Goal: Information Seeking & Learning: Compare options

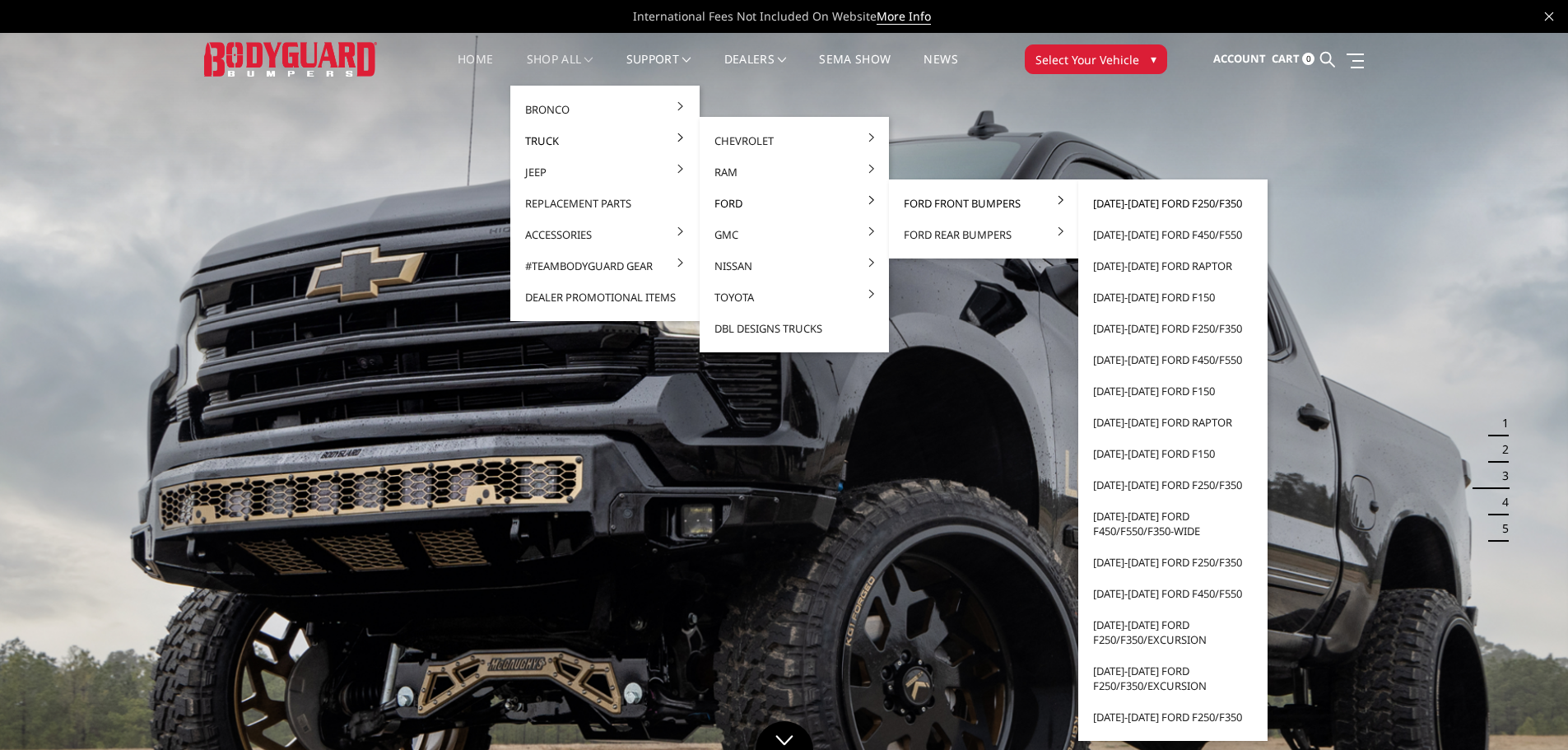
click at [1157, 204] on link "[DATE]-[DATE] Ford F250/F350" at bounding box center [1173, 203] width 176 height 32
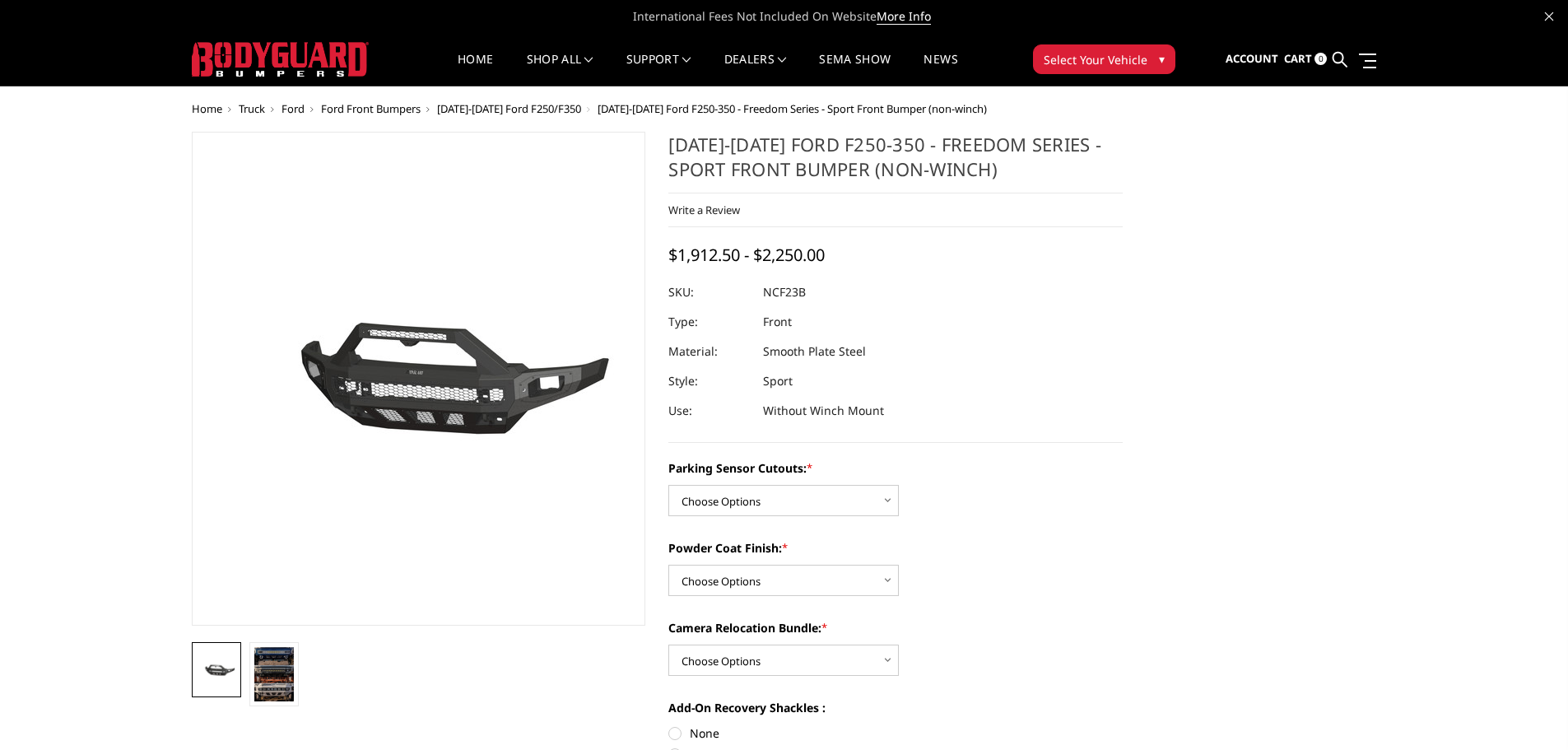
click at [784, 504] on select "Choose Options No - Without Parking Sensor Cutouts Yes - With Parking Sensor Cu…" at bounding box center [784, 501] width 231 height 32
select select "2571"
click at [668, 485] on select "Choose Options No - Without Parking Sensor Cutouts Yes - With Parking Sensor Cu…" at bounding box center [784, 501] width 231 height 32
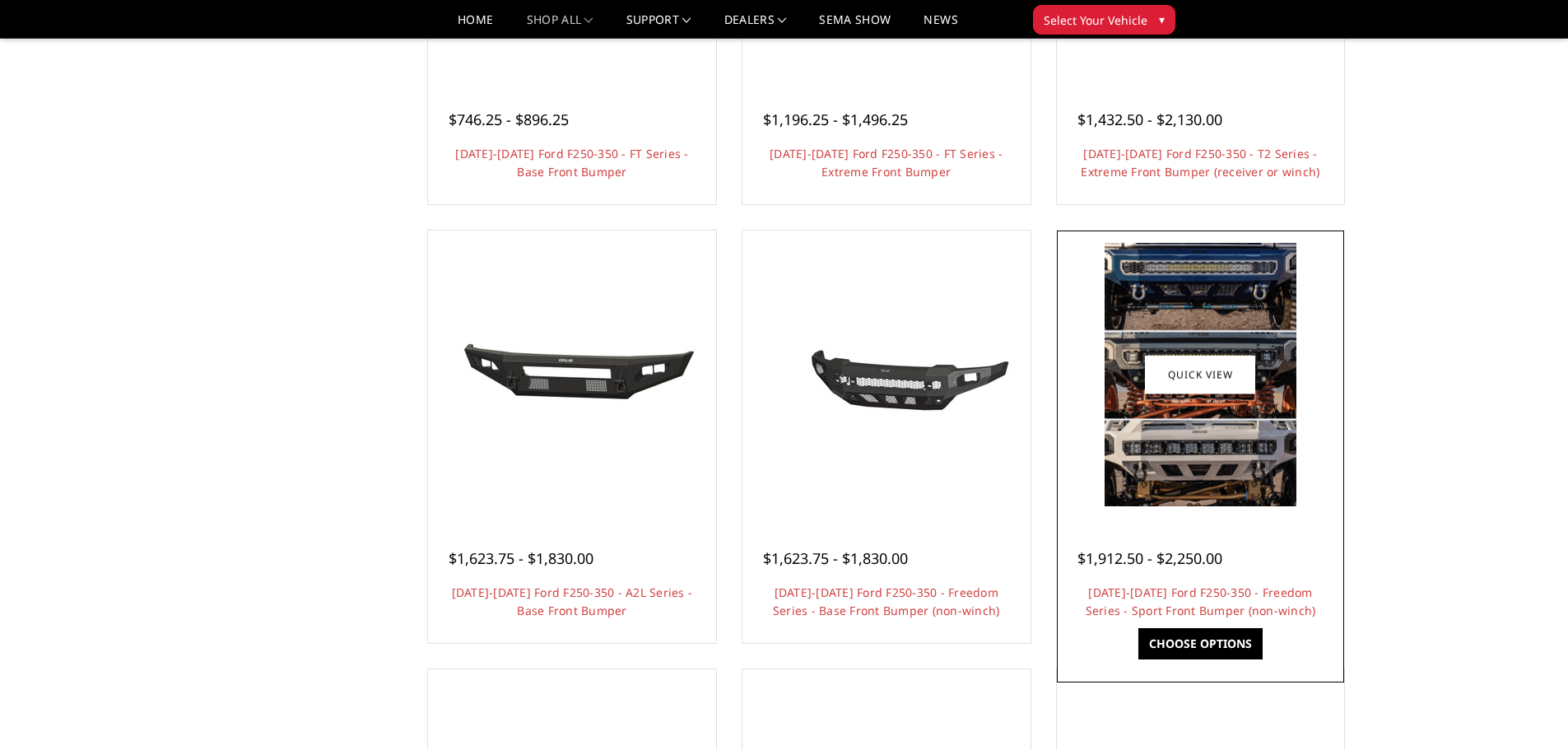
click at [1216, 420] on img at bounding box center [1201, 374] width 192 height 263
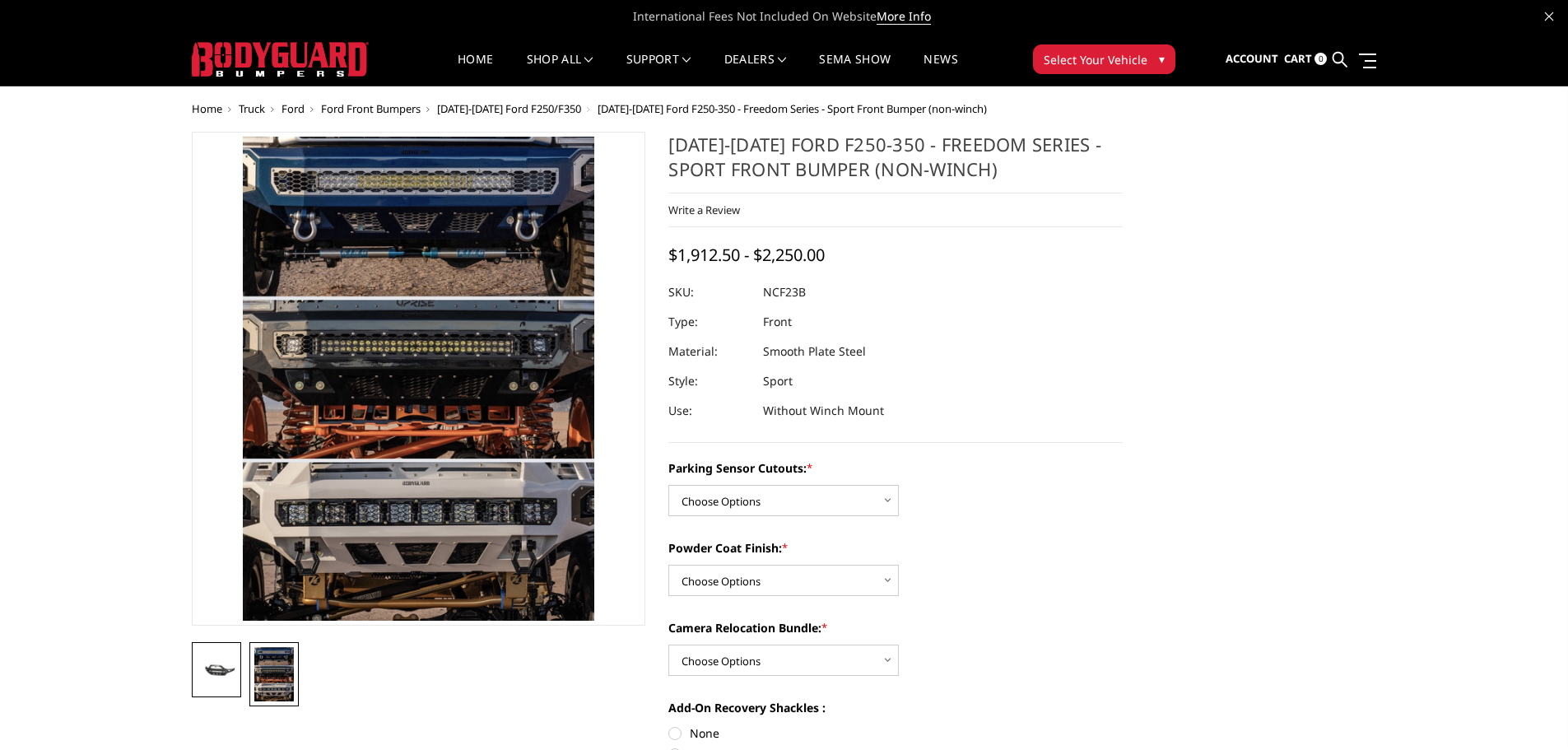
click at [227, 678] on img at bounding box center [216, 671] width 40 height 19
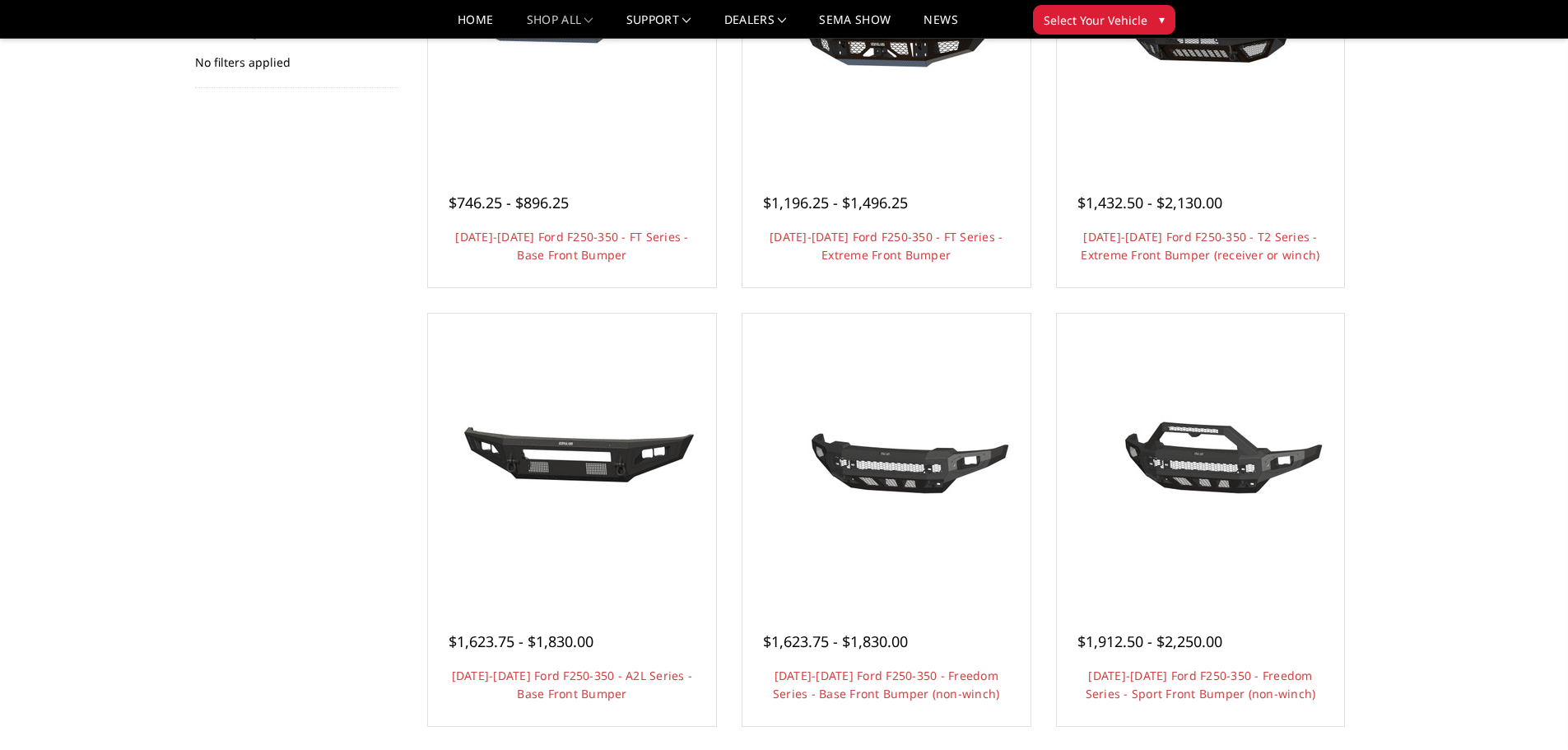
scroll to position [329, 0]
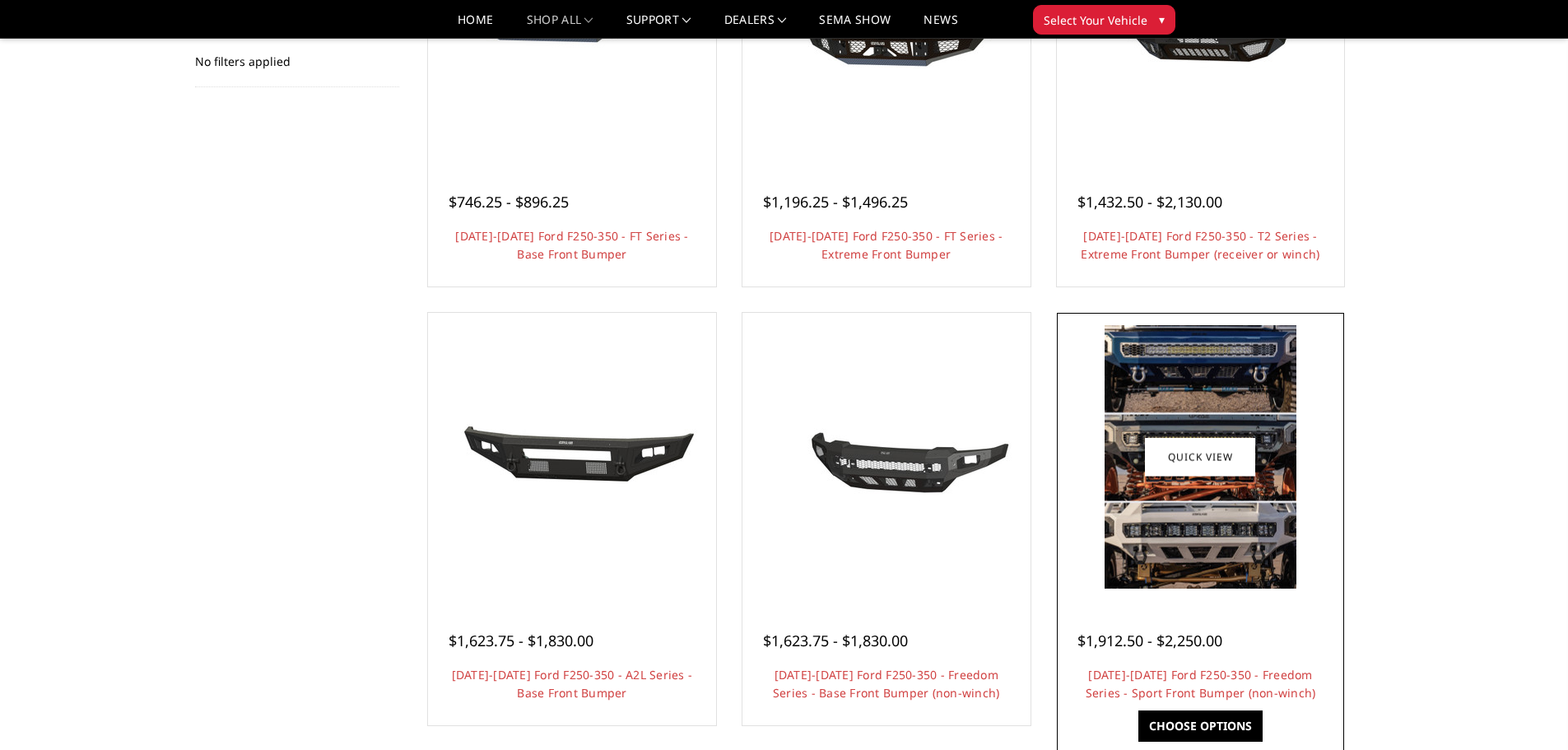
click at [1291, 477] on img at bounding box center [1201, 456] width 192 height 263
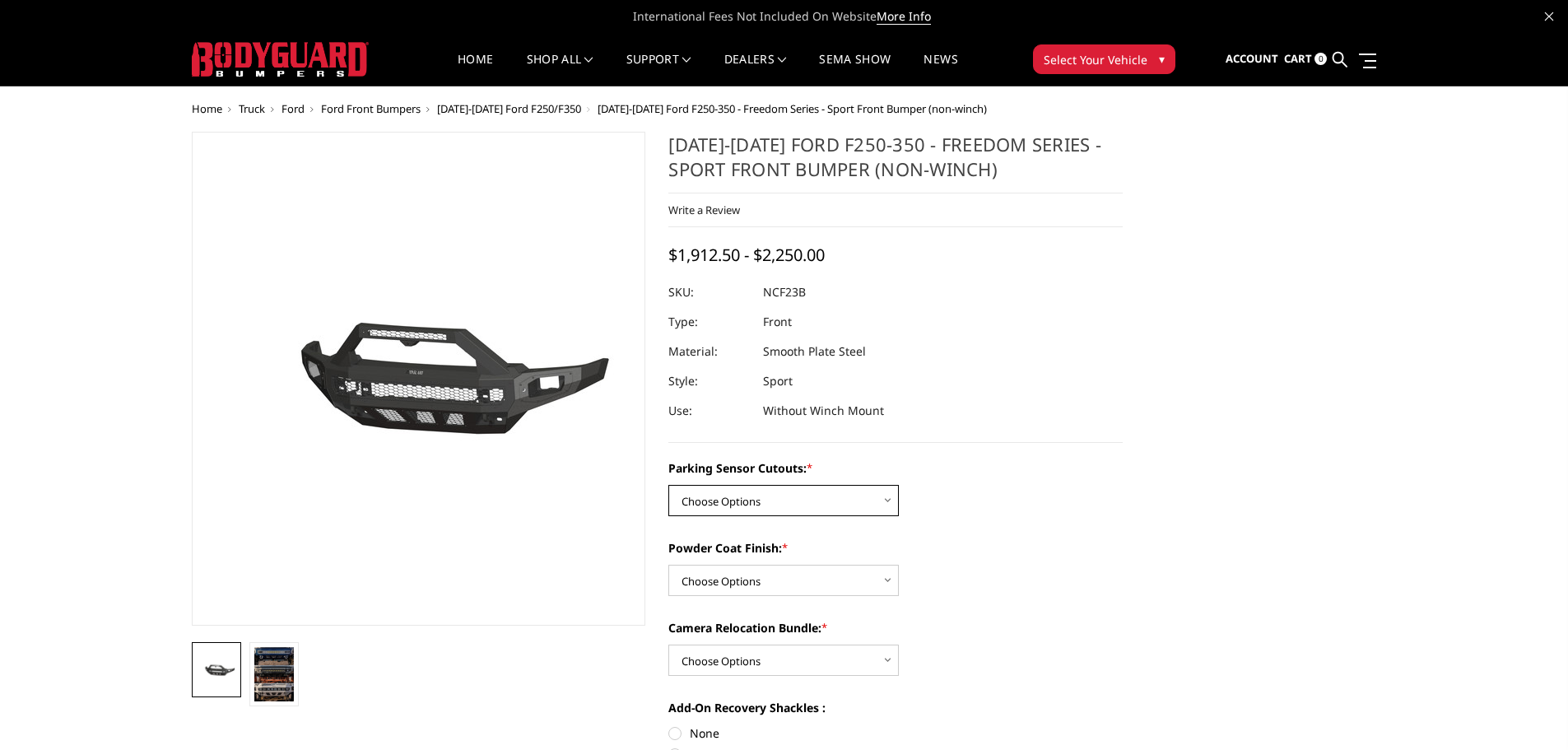
click at [837, 501] on select "Choose Options No - Without Parking Sensor Cutouts Yes - With Parking Sensor Cu…" at bounding box center [784, 501] width 231 height 32
select select "2571"
click at [668, 485] on select "Choose Options No - Without Parking Sensor Cutouts Yes - With Parking Sensor Cu…" at bounding box center [784, 501] width 231 height 32
click at [820, 591] on select "Choose Options Bare Metal Textured Black Powder Coat" at bounding box center [784, 580] width 231 height 32
select select "2573"
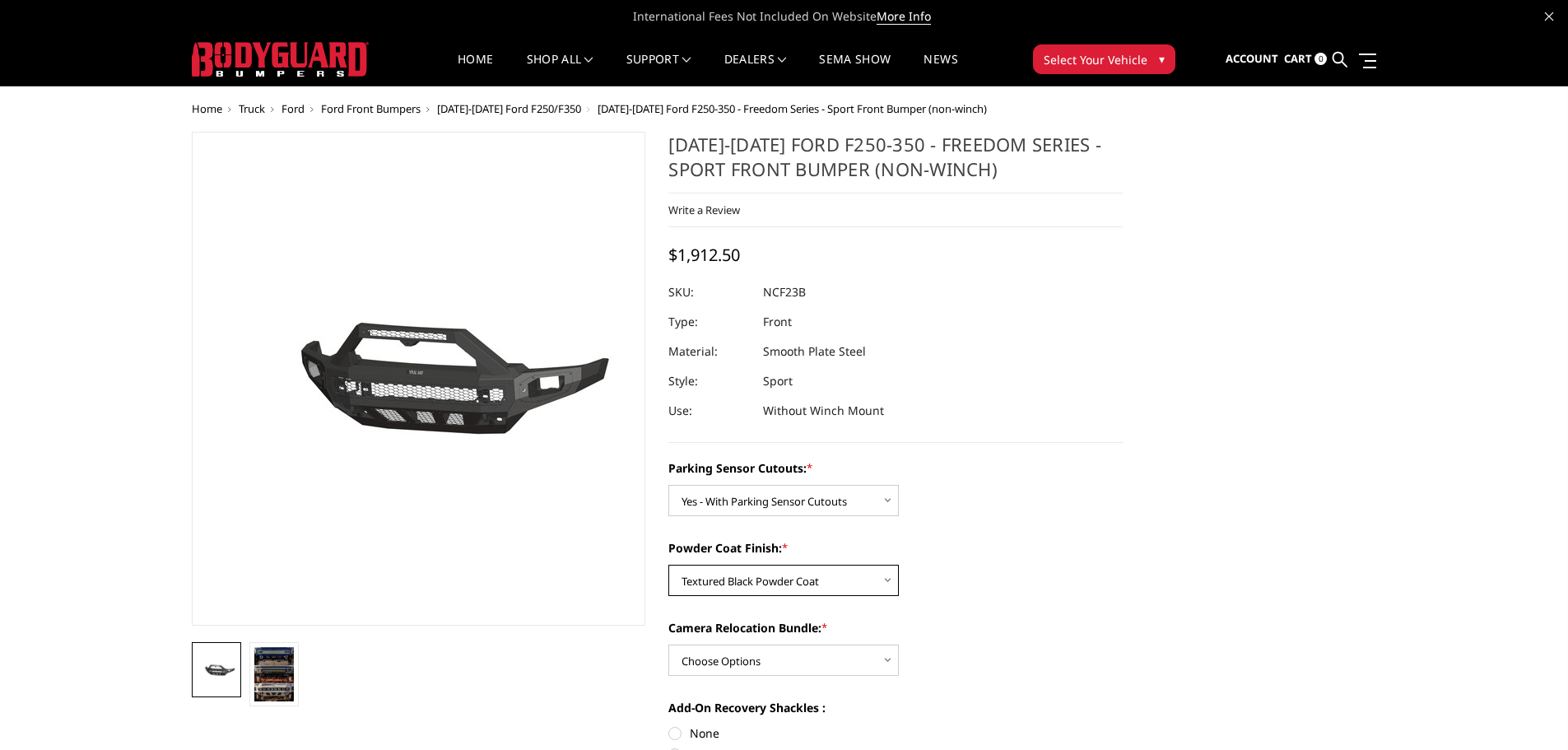
click at [668, 564] on select "Choose Options Bare Metal Textured Black Powder Coat" at bounding box center [784, 580] width 231 height 32
click at [306, 48] on img at bounding box center [280, 59] width 177 height 34
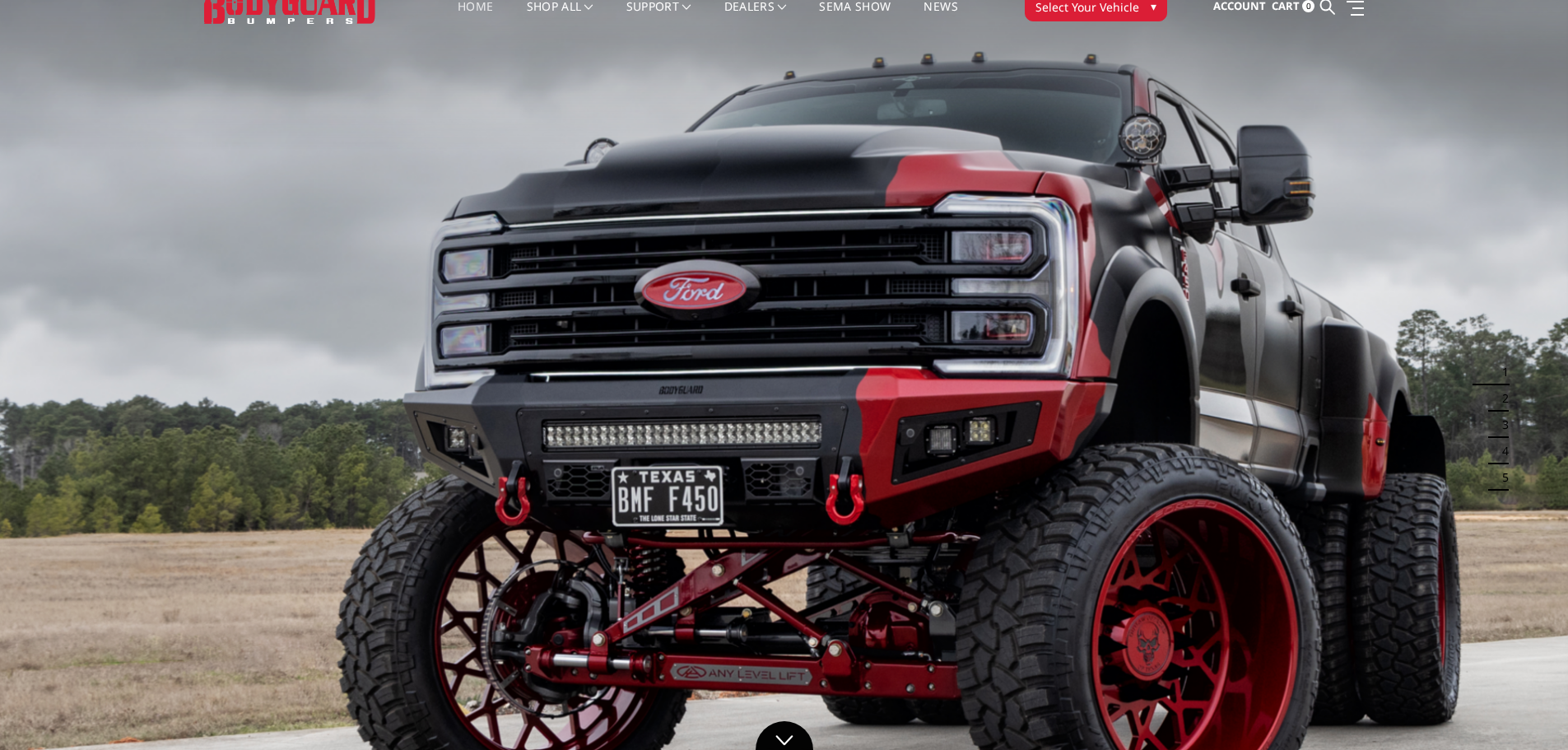
scroll to position [82, 0]
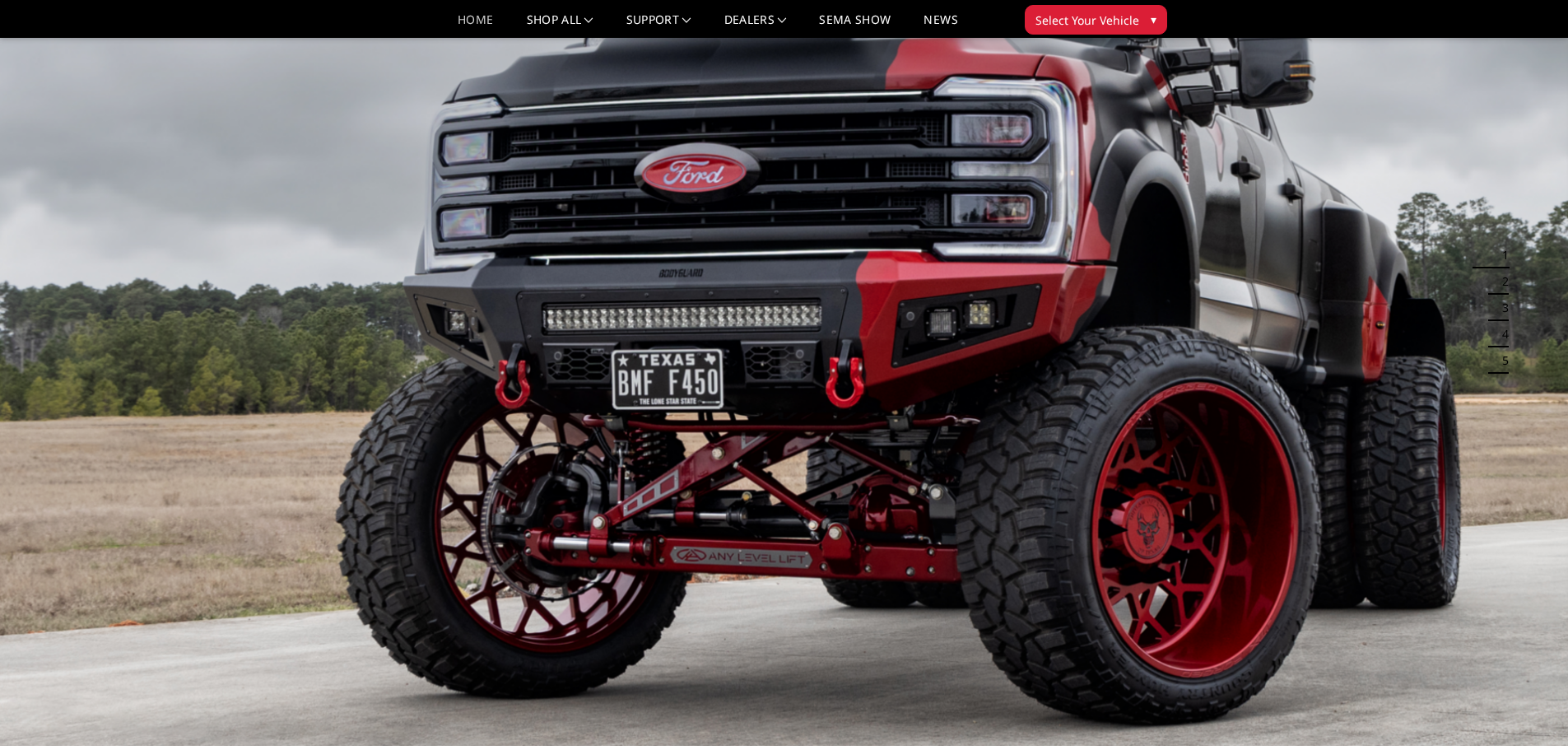
click at [1501, 282] on button "2" at bounding box center [1500, 282] width 17 height 26
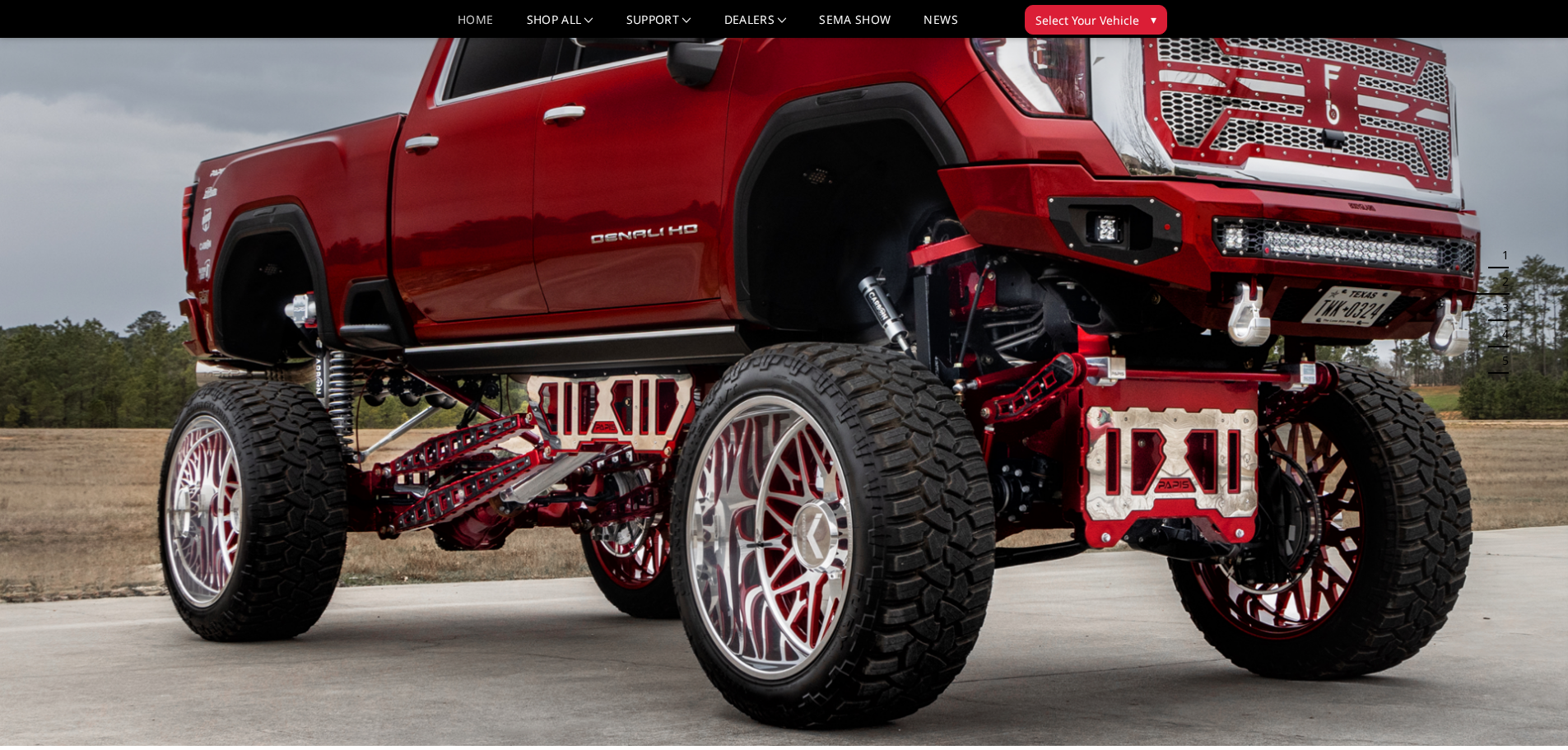
click at [1501, 298] on button "3" at bounding box center [1500, 308] width 17 height 26
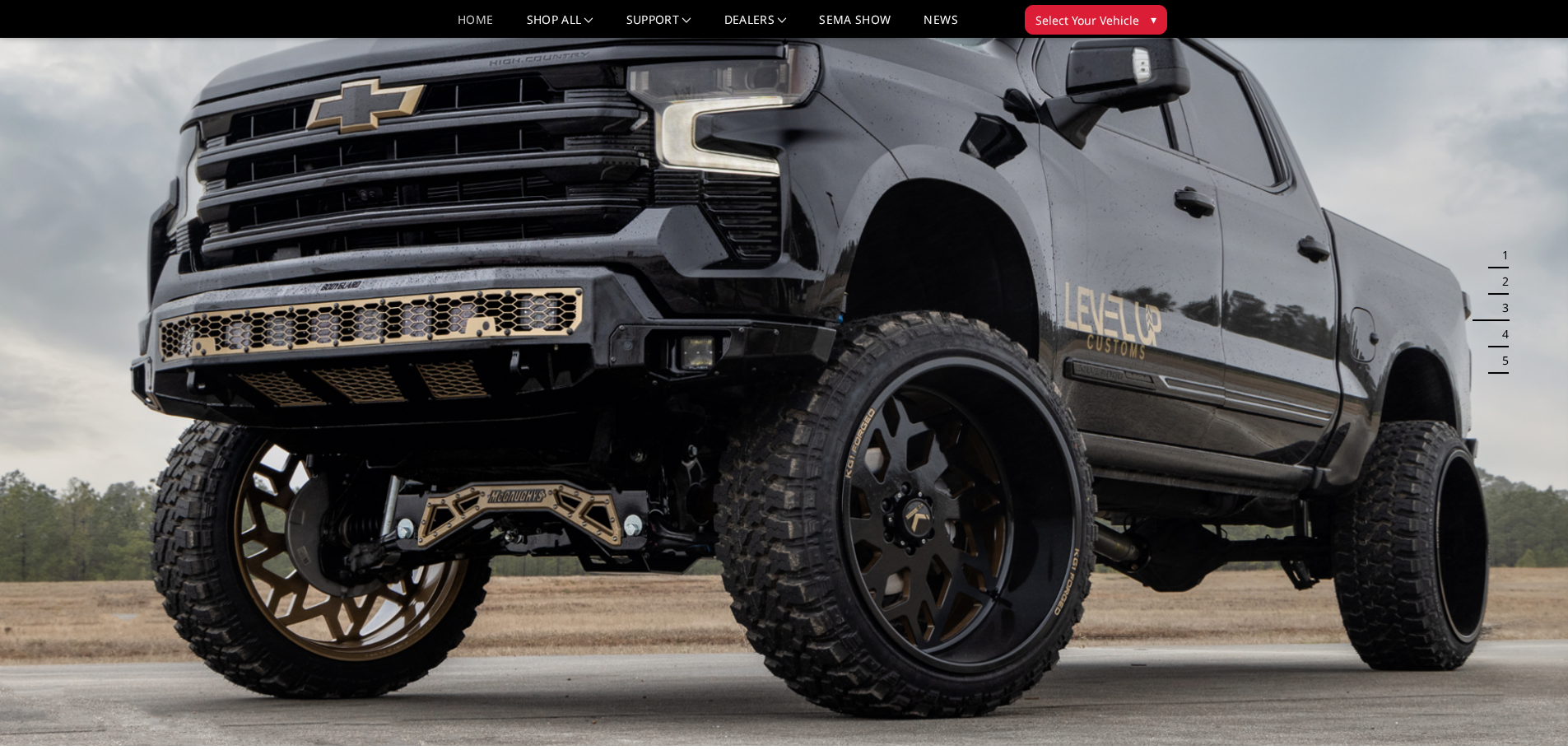
click at [1497, 332] on button "4" at bounding box center [1500, 335] width 17 height 26
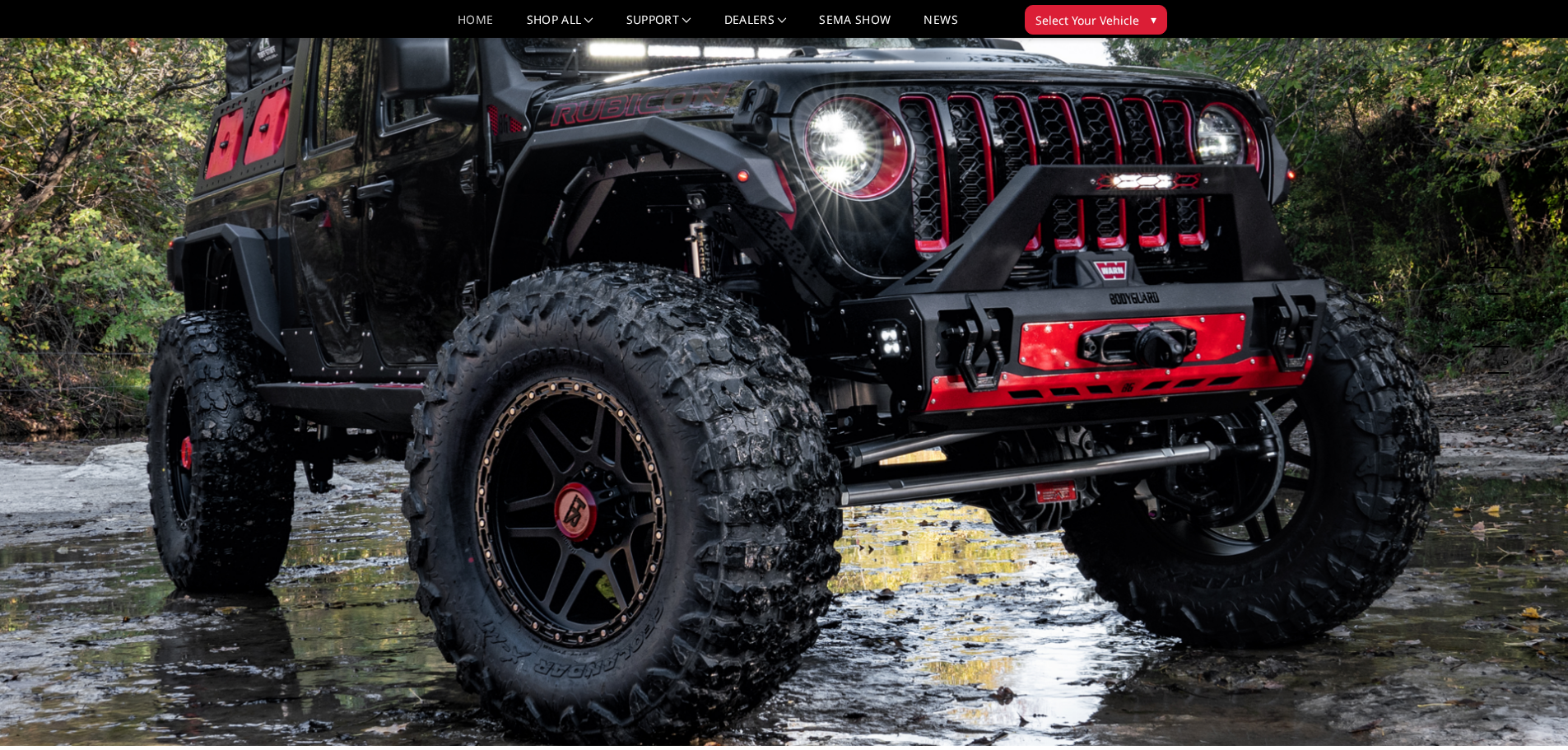
click at [1493, 368] on button "5" at bounding box center [1500, 361] width 17 height 26
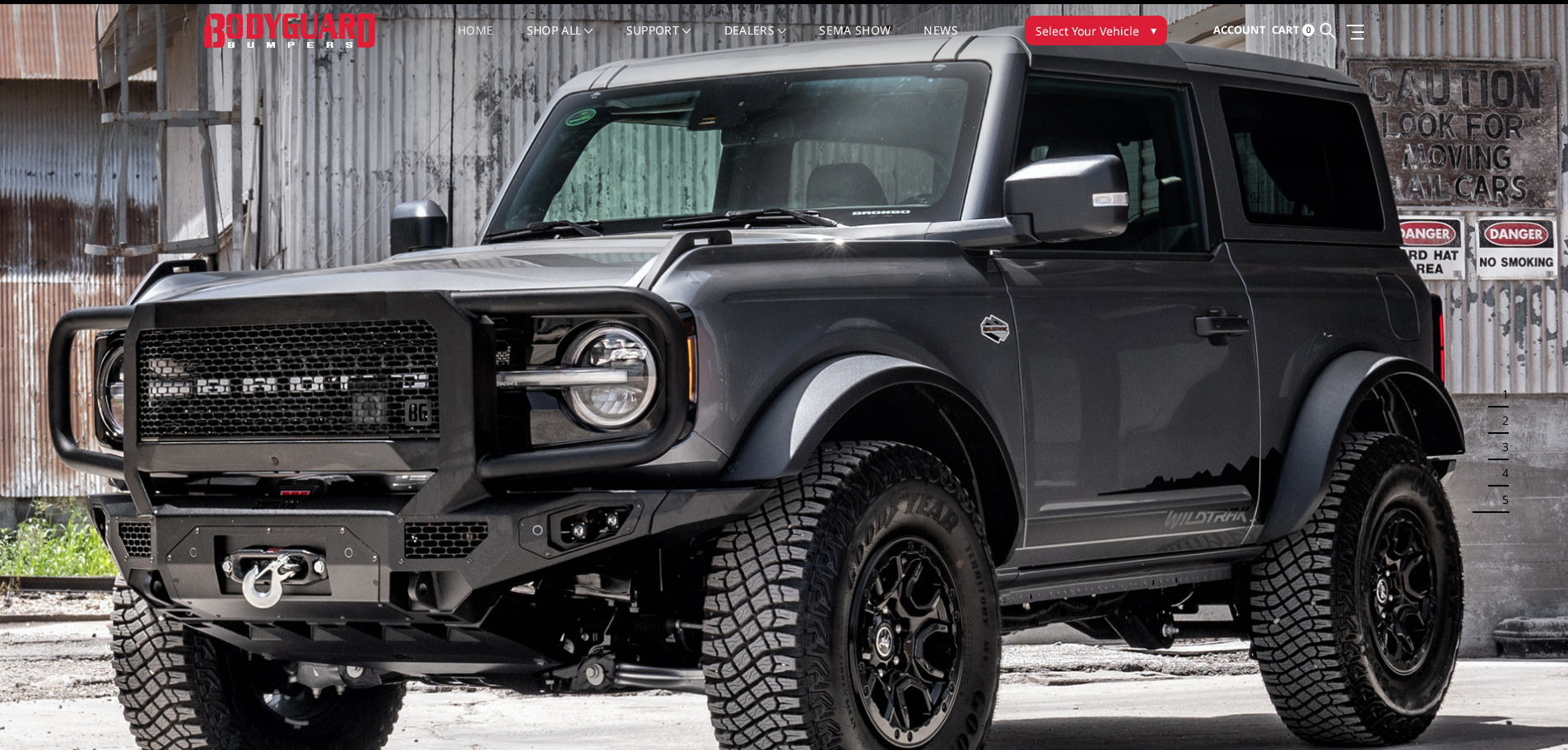
scroll to position [0, 0]
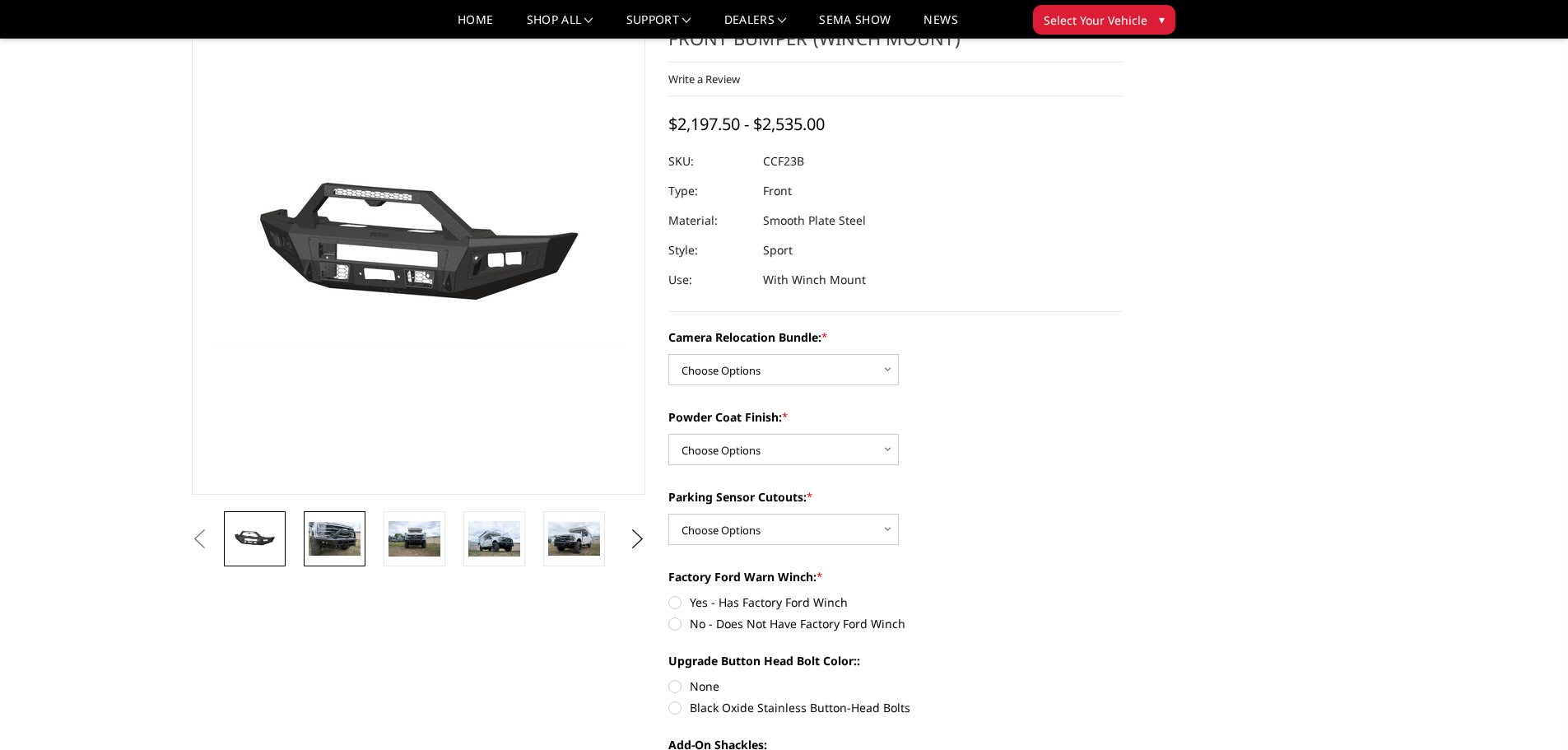
click at [334, 529] on img at bounding box center [335, 539] width 52 height 34
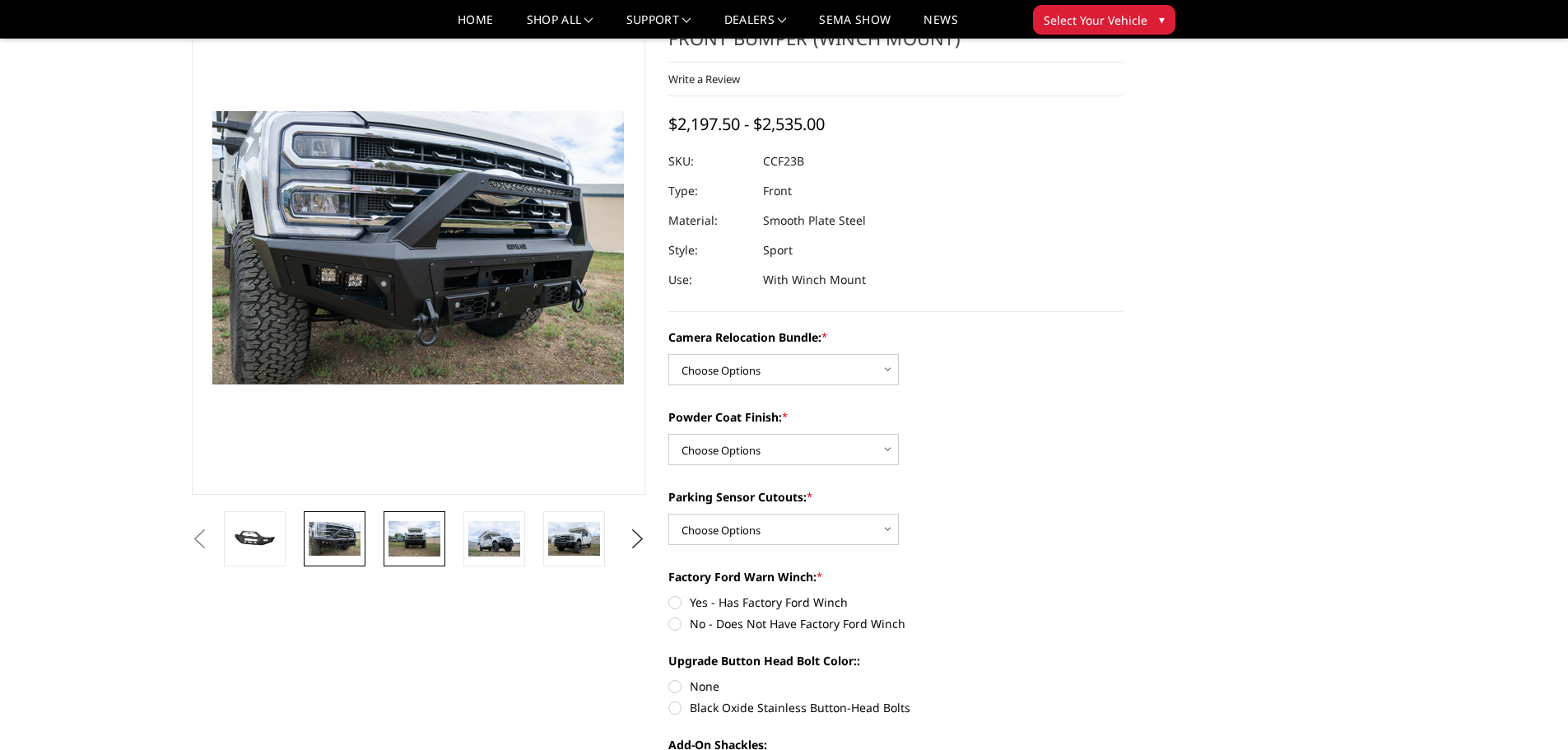
click at [428, 538] on img at bounding box center [414, 538] width 52 height 34
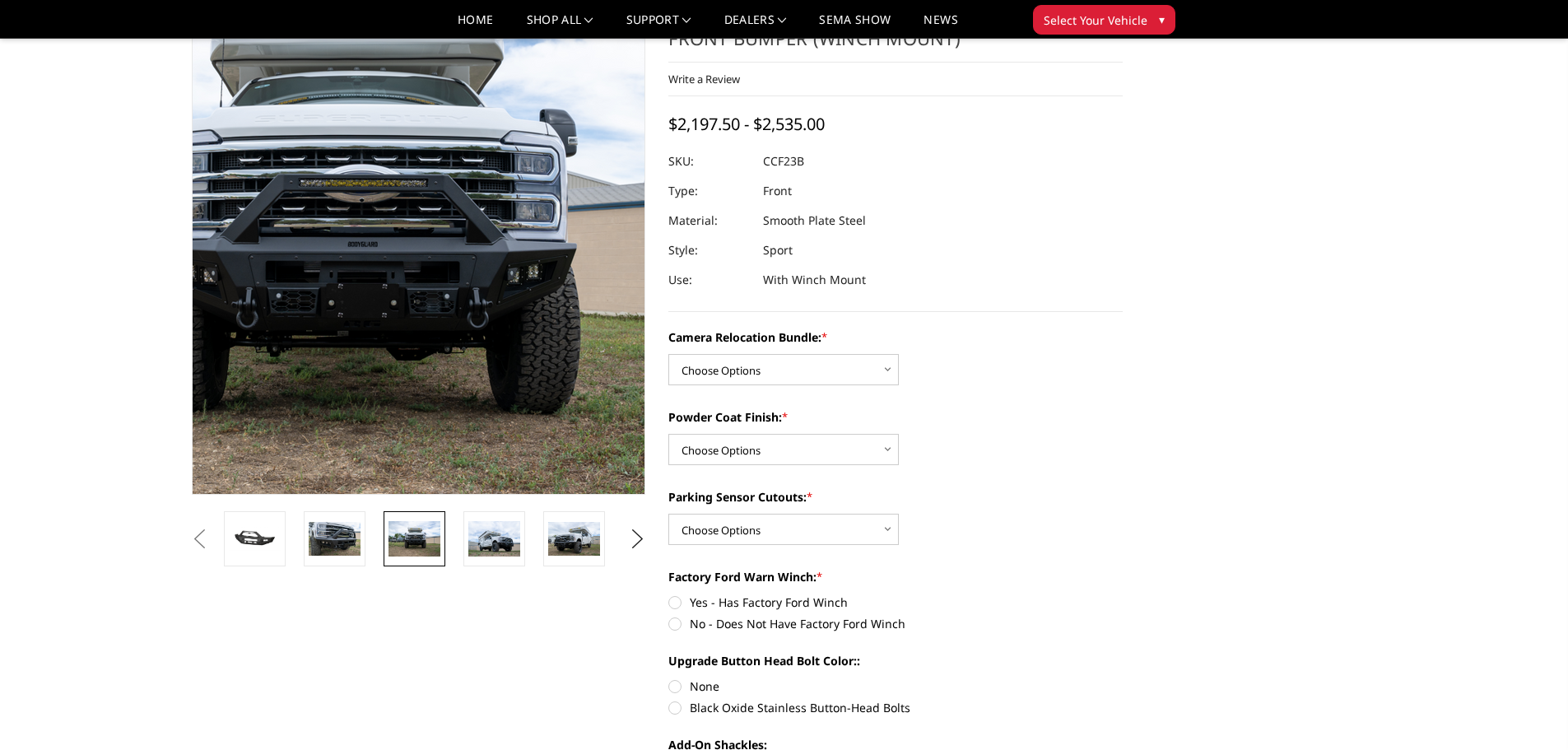
click at [477, 298] on img at bounding box center [342, 228] width 1054 height 702
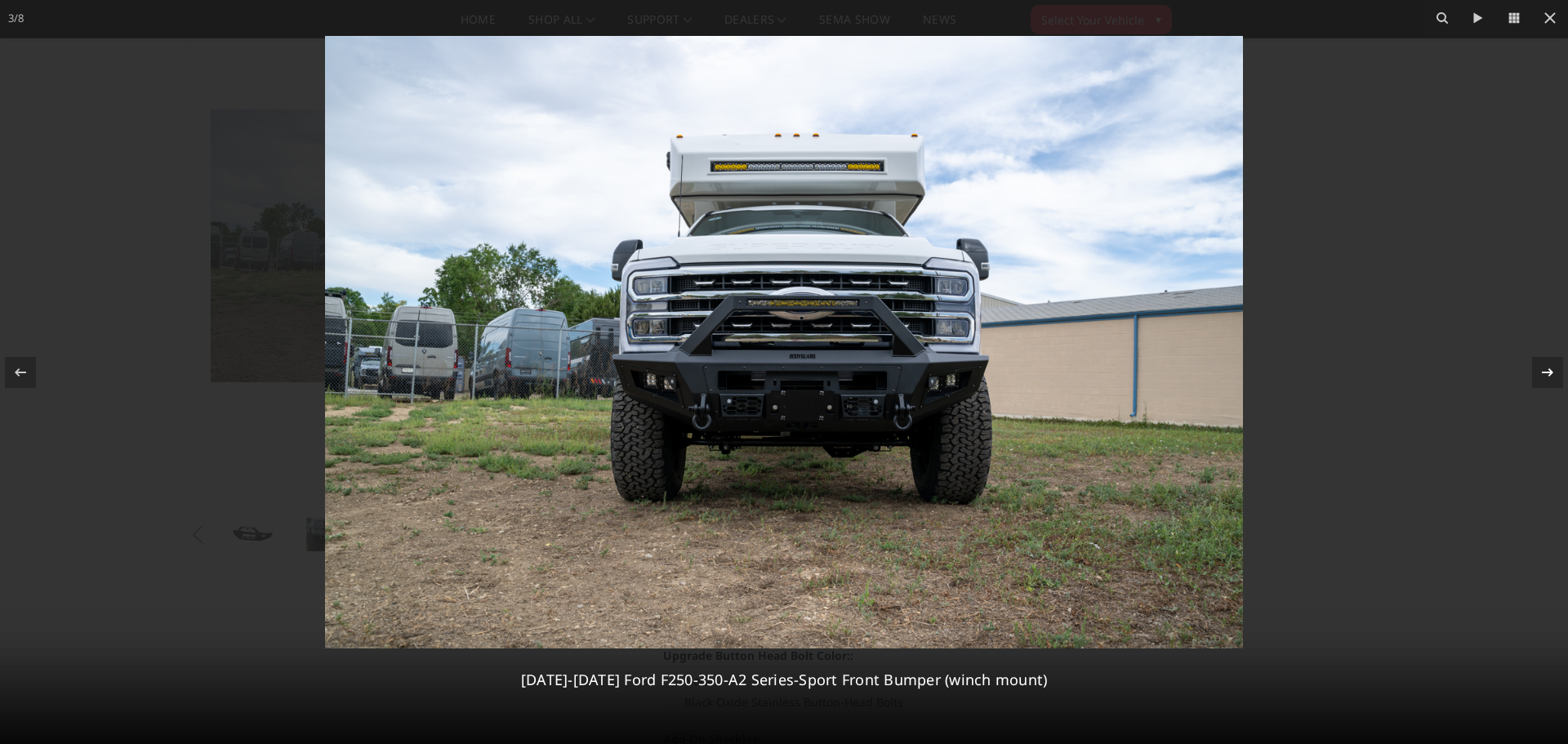
click at [1548, 372] on icon at bounding box center [1547, 371] width 11 height 8
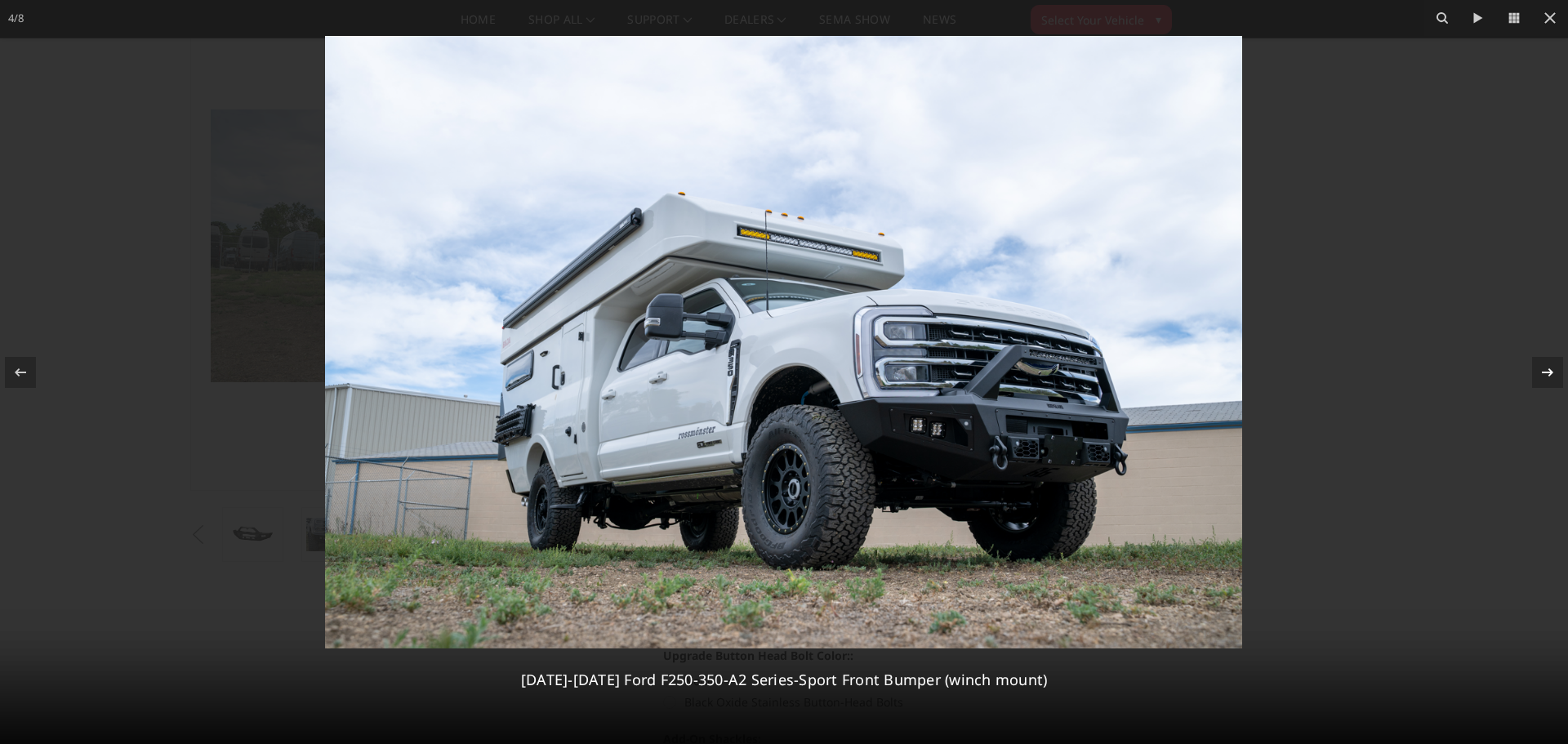
click at [1548, 372] on icon at bounding box center [1547, 371] width 11 height 8
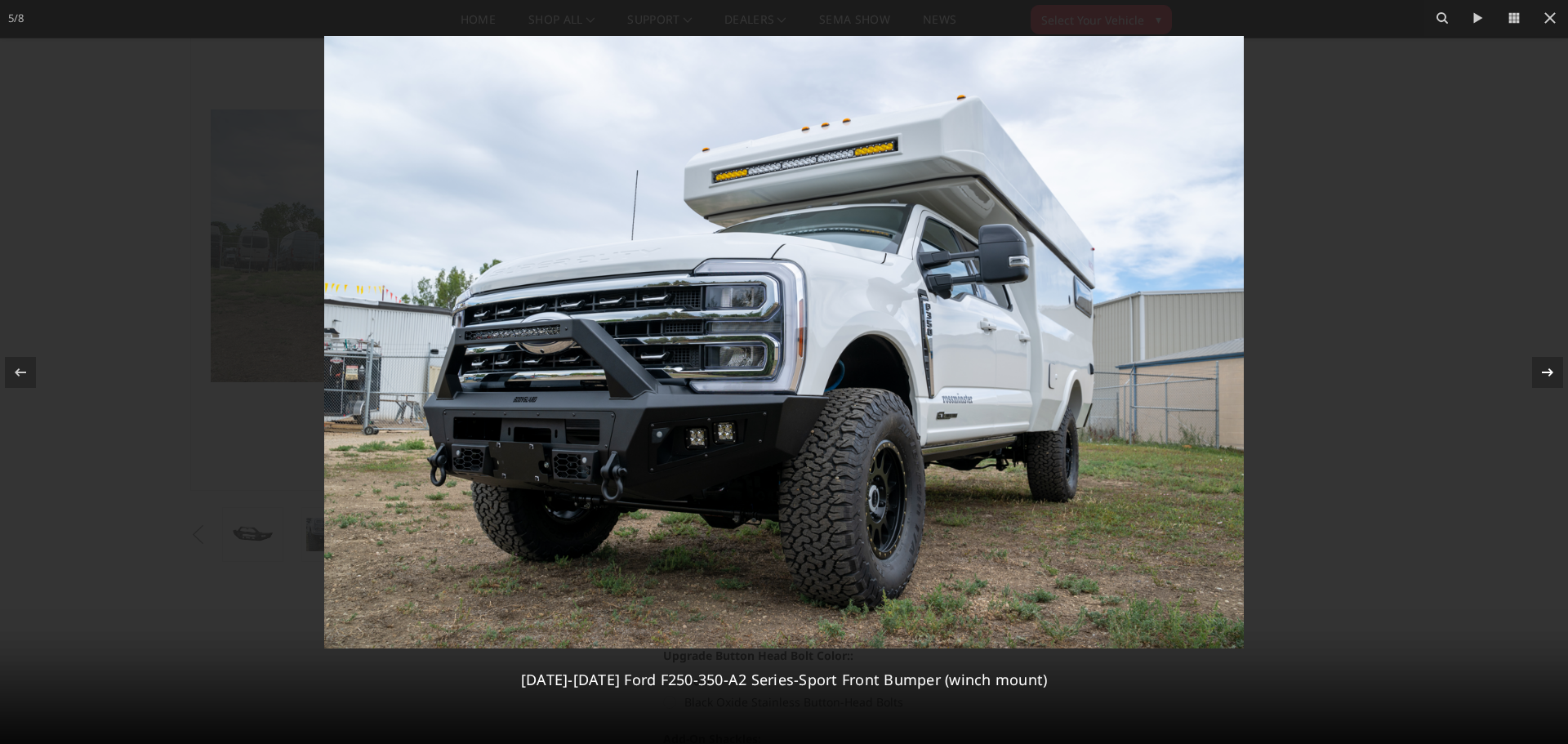
click at [1548, 372] on icon at bounding box center [1547, 371] width 11 height 8
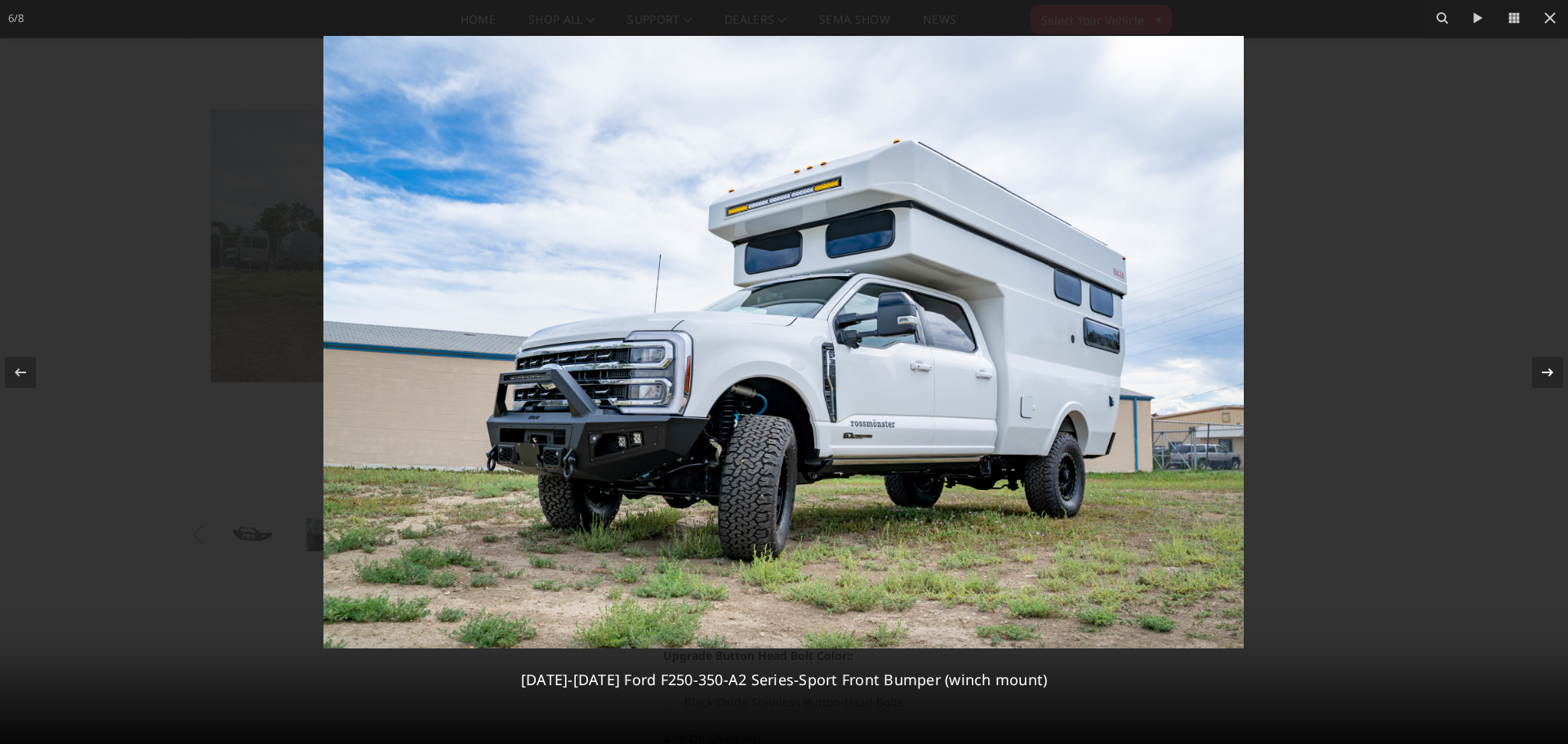
click at [1548, 372] on icon at bounding box center [1547, 371] width 11 height 8
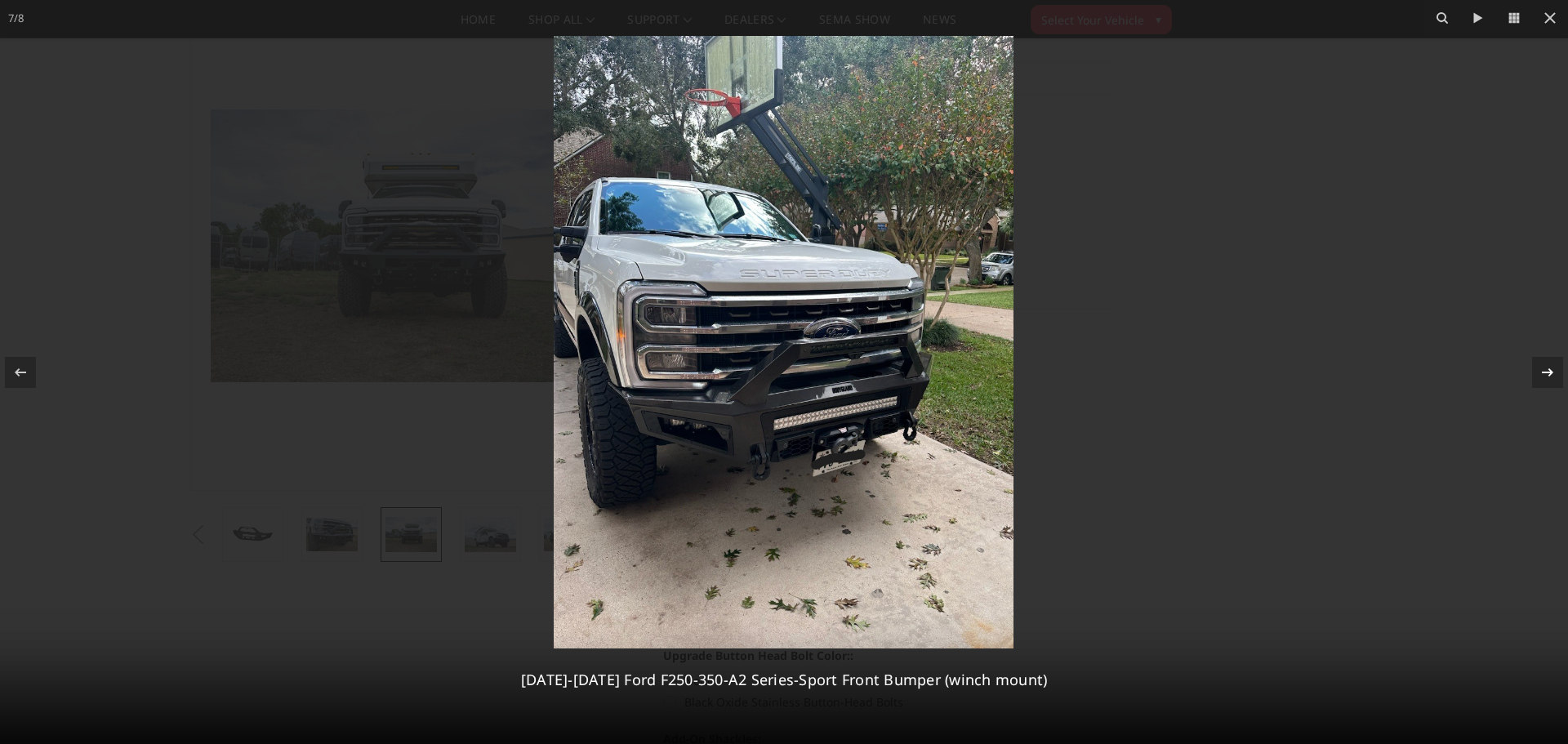
click at [1548, 372] on div "7 / 8 2023-2025 Ford F250-350-A2 Series-Sport Front Bumper (winch mount)" at bounding box center [784, 372] width 1568 height 744
click at [720, 396] on img at bounding box center [784, 341] width 459 height 612
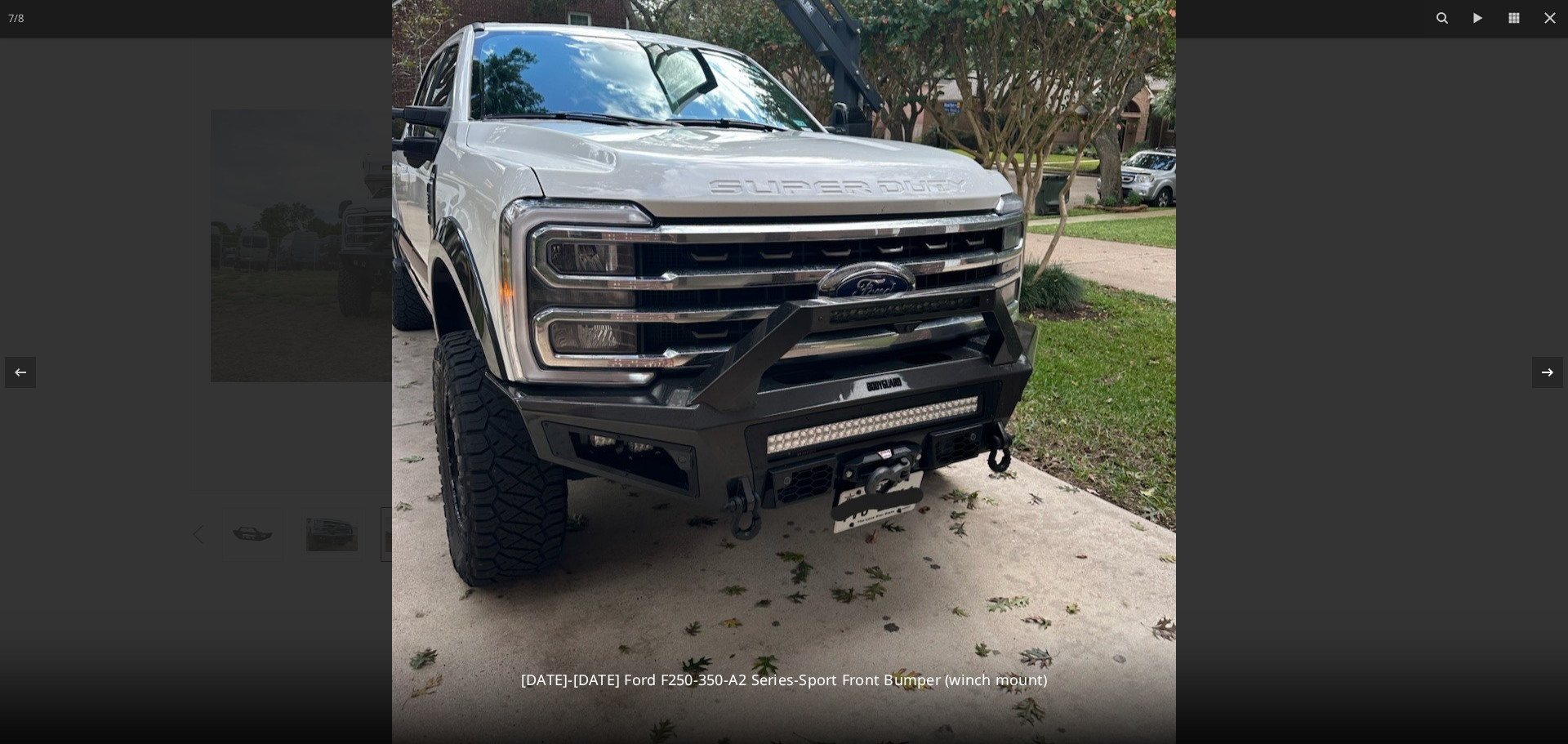
click at [1545, 367] on icon at bounding box center [1548, 372] width 19 height 19
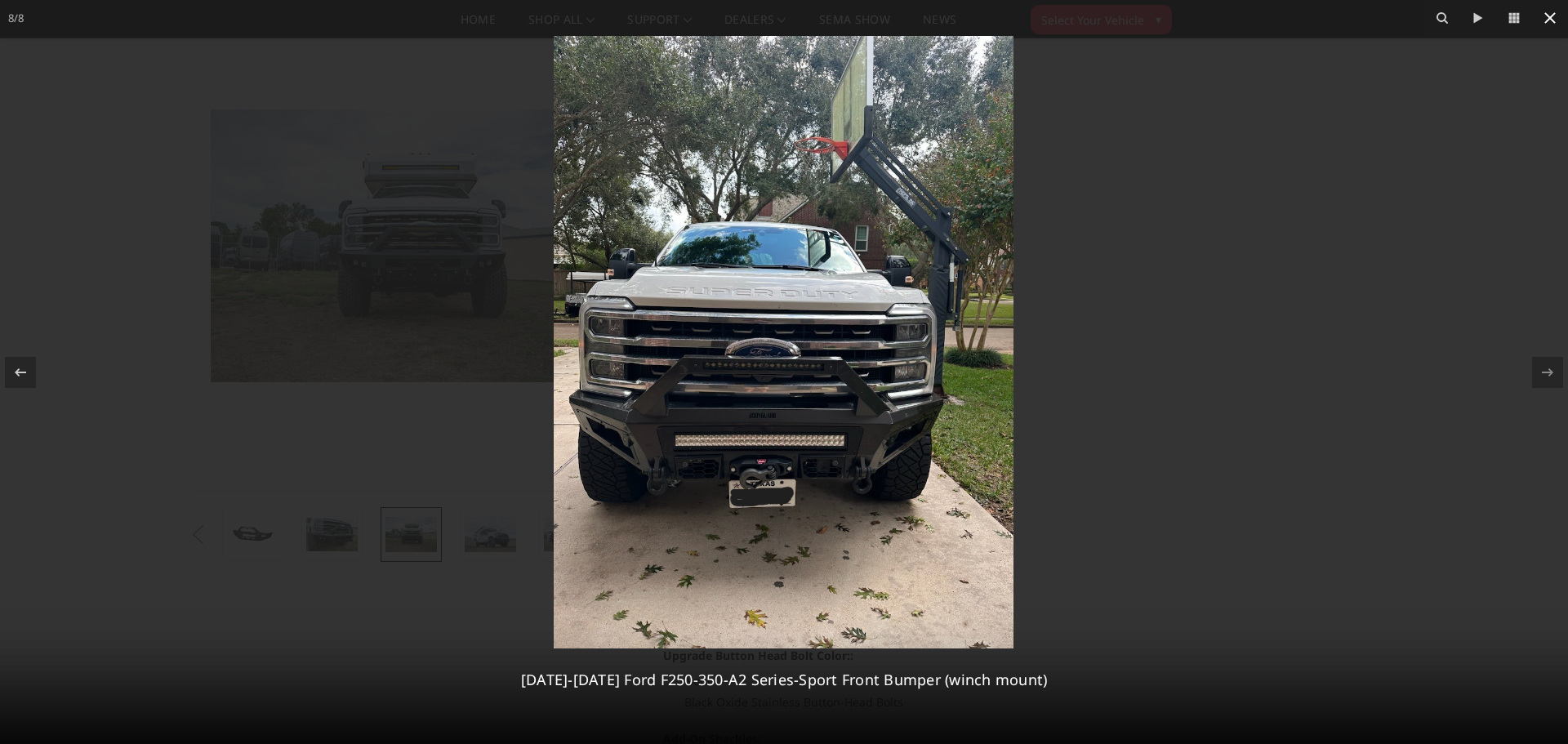
click at [1550, 17] on icon at bounding box center [1550, 17] width 11 height 11
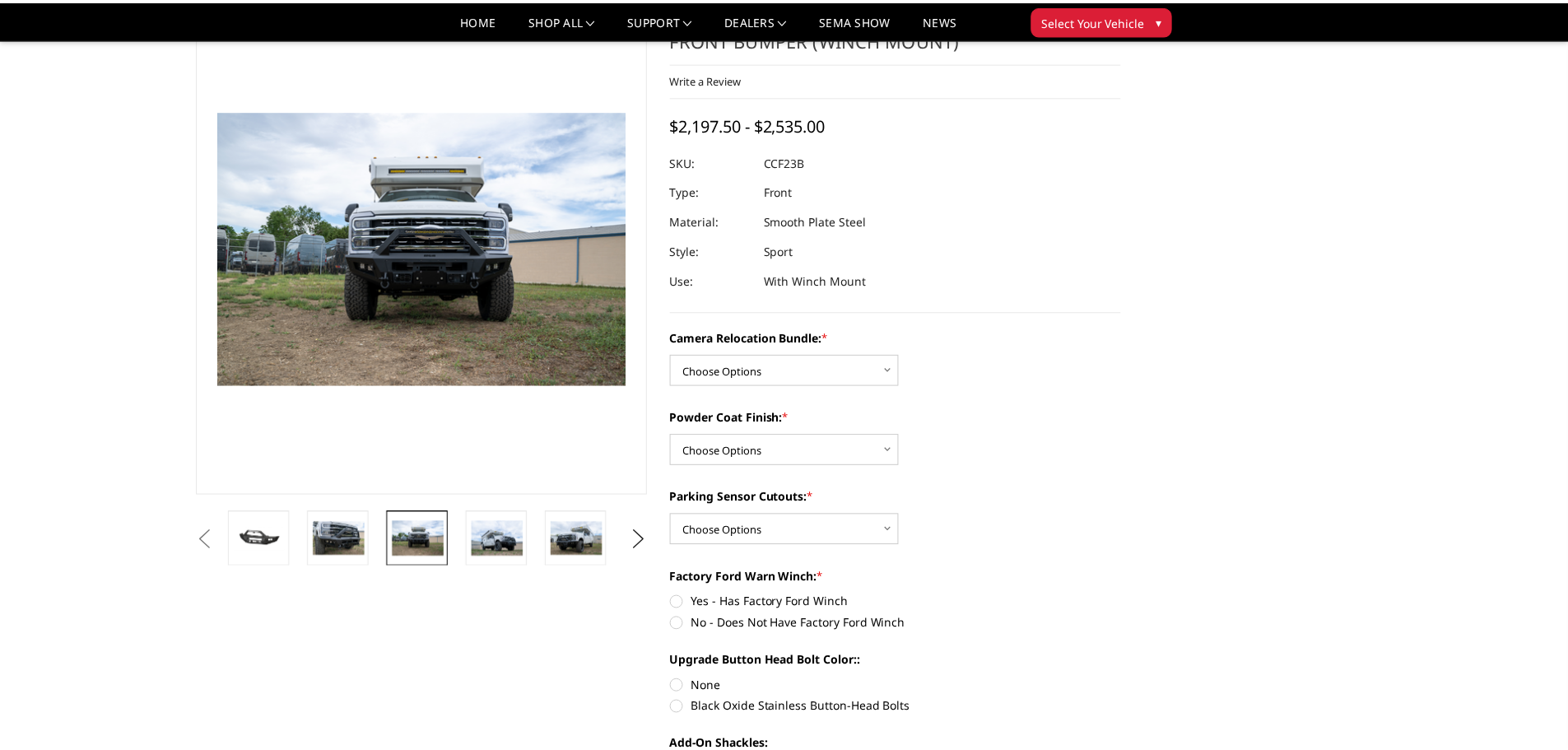
scroll to position [0, 242]
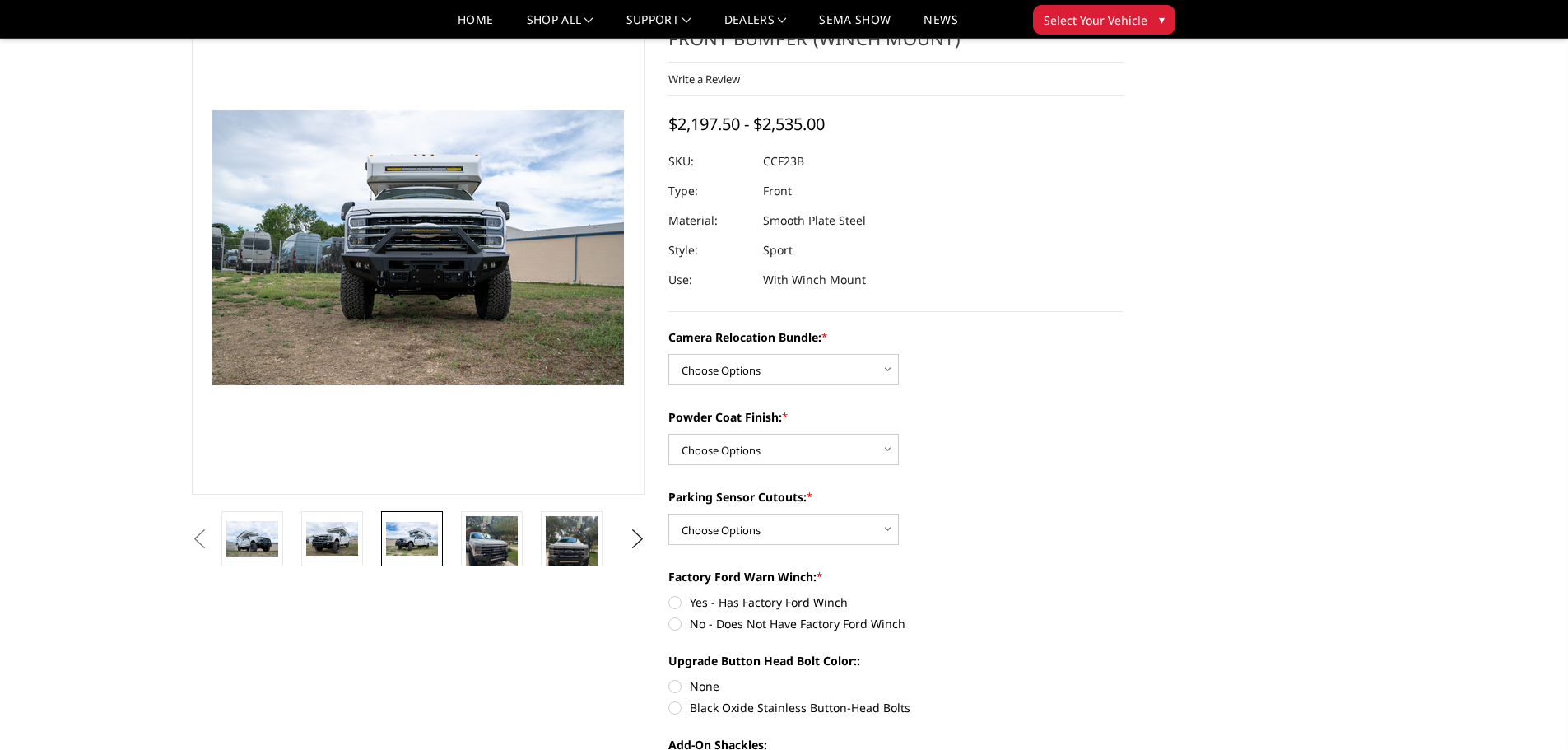
click at [411, 542] on img at bounding box center [412, 539] width 52 height 34
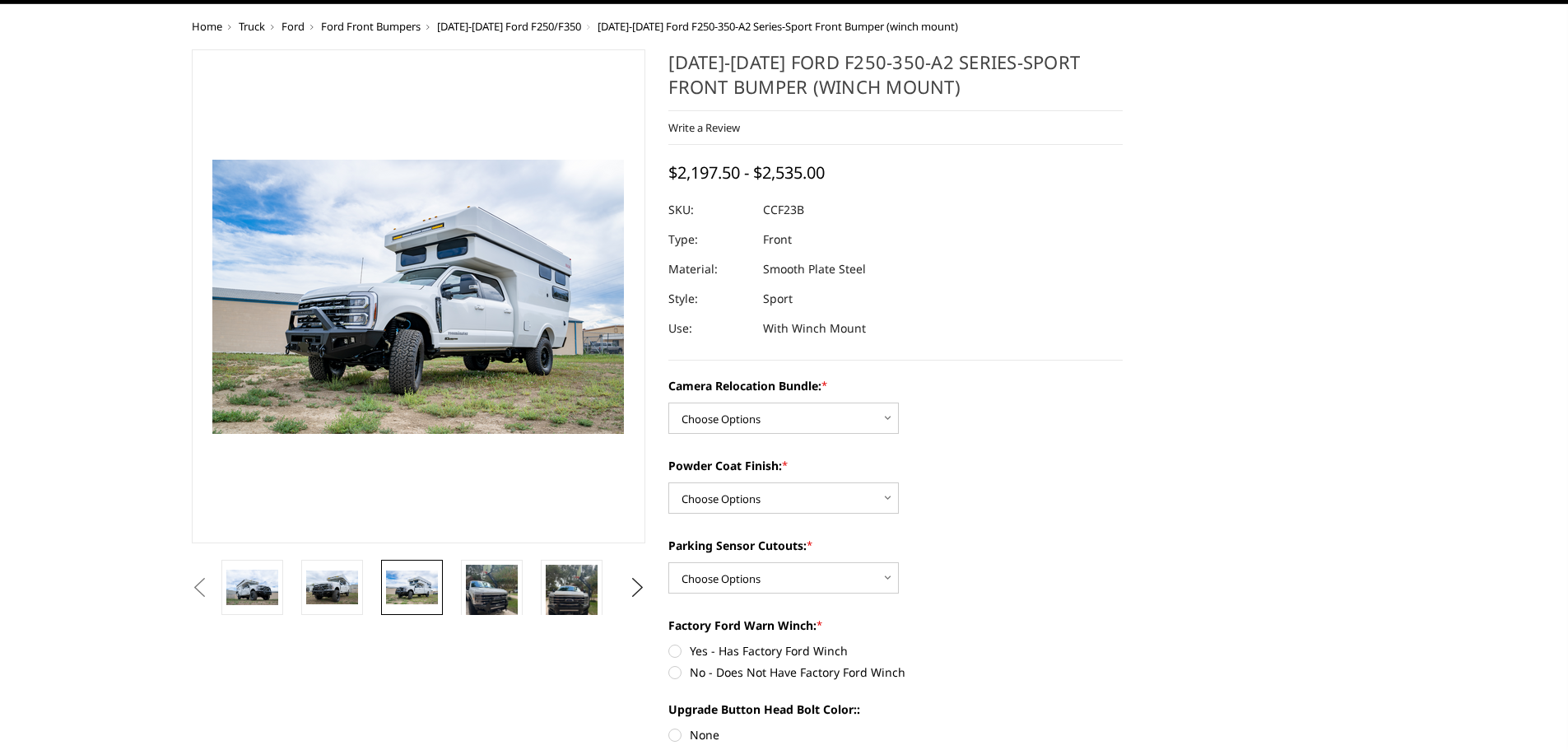
scroll to position [0, 0]
